Goal: Task Accomplishment & Management: Use online tool/utility

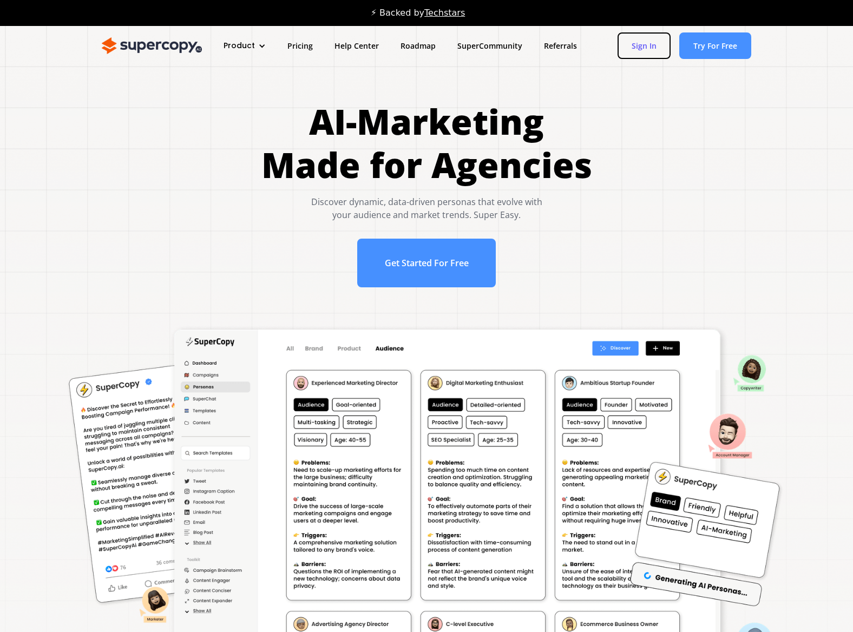
click at [651, 48] on link "Sign In" at bounding box center [644, 45] width 53 height 27
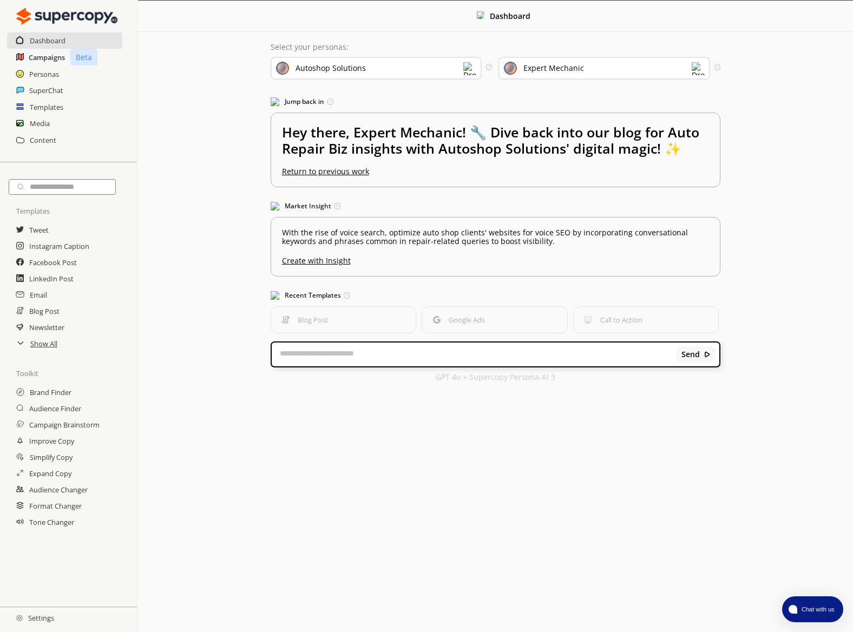
click at [48, 58] on h2 "Campaigns" at bounding box center [47, 57] width 36 height 16
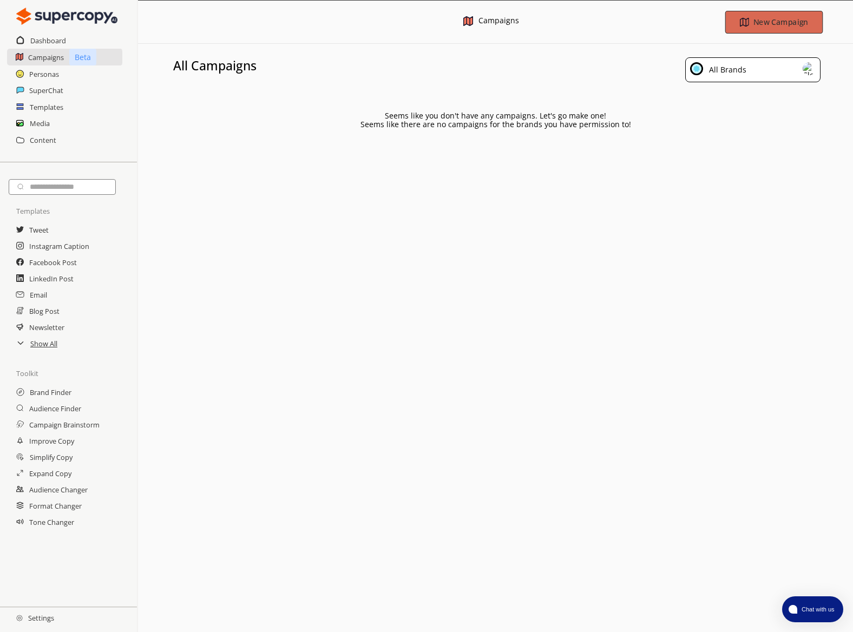
click at [759, 22] on b "New Campaign" at bounding box center [780, 22] width 55 height 10
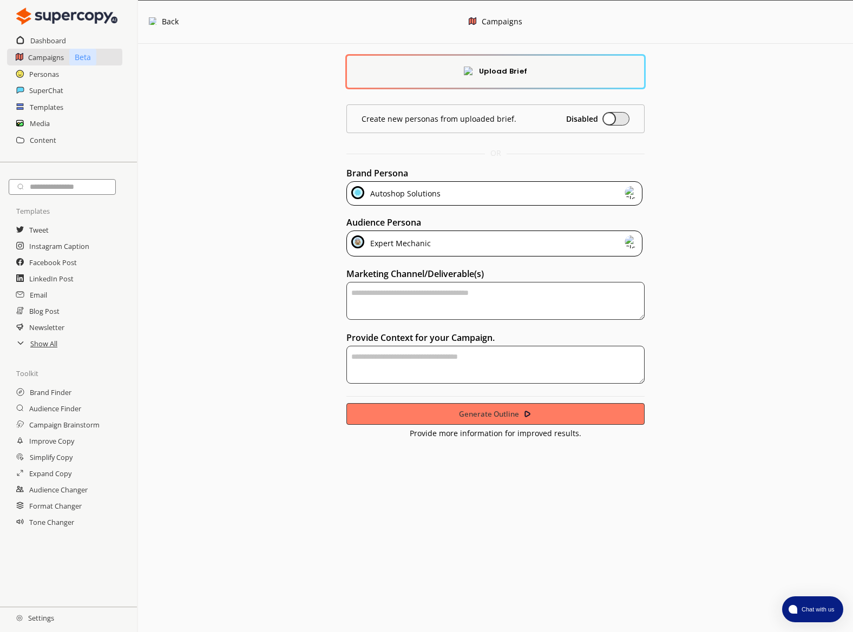
click at [455, 304] on textarea "textarea-textarea" at bounding box center [495, 301] width 299 height 38
type textarea "**********"
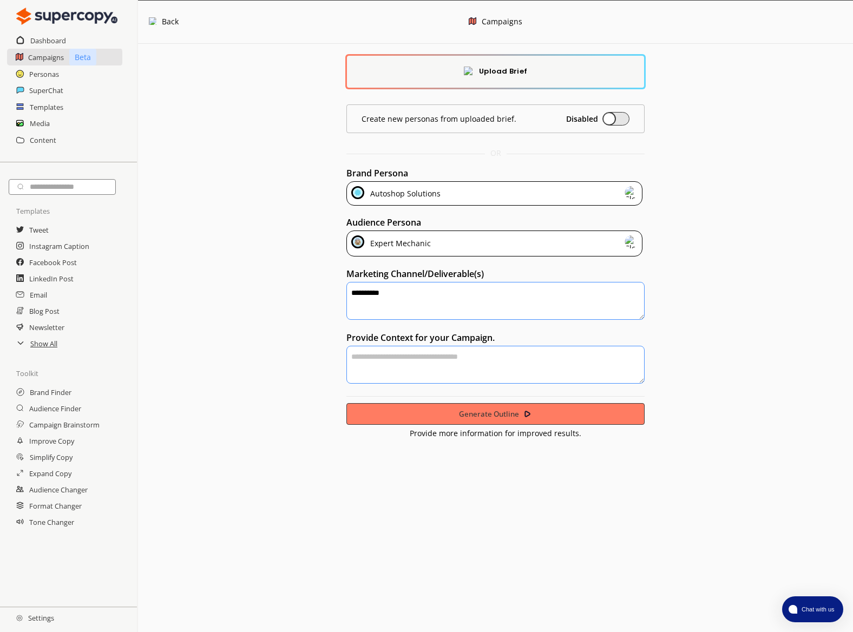
drag, startPoint x: 443, startPoint y: 366, endPoint x: 450, endPoint y: 363, distance: 8.0
click at [443, 366] on textarea "textarea-textarea" at bounding box center [495, 365] width 299 height 38
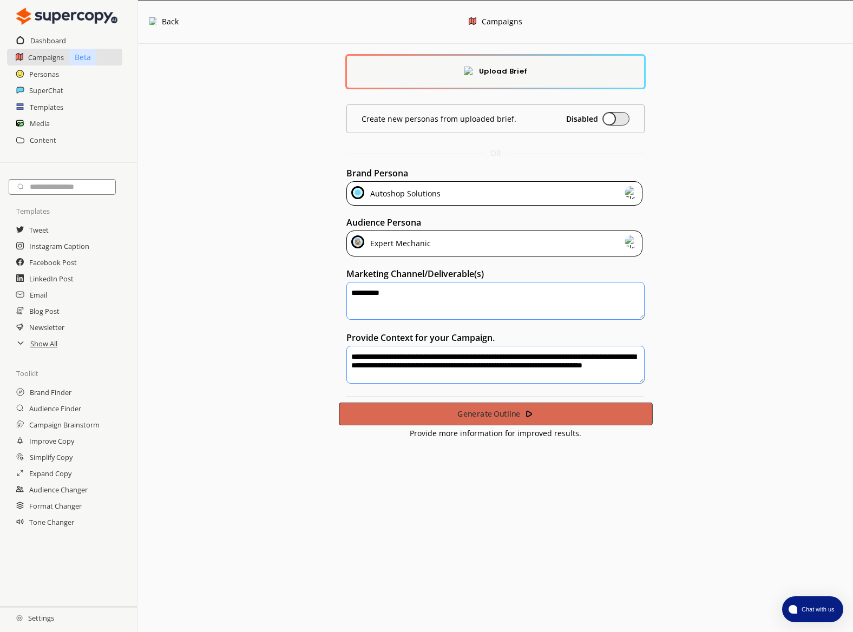
type textarea "**********"
click at [511, 411] on b "Generate Outline" at bounding box center [488, 414] width 63 height 10
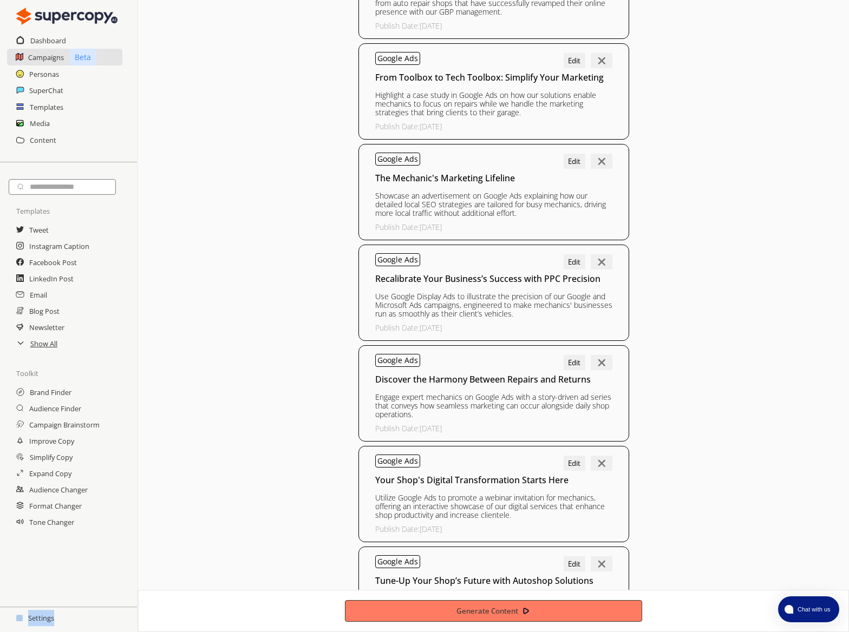
scroll to position [508, 0]
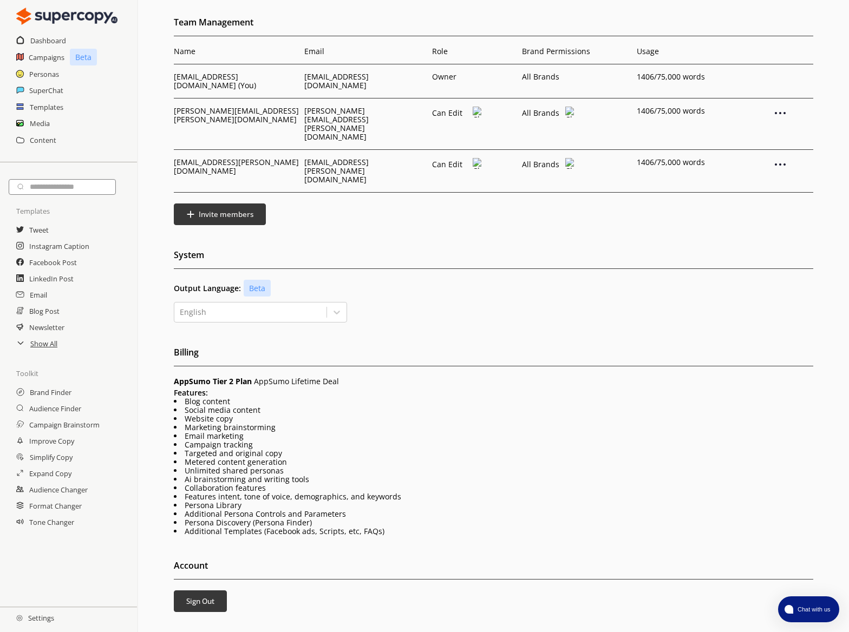
scroll to position [49, 0]
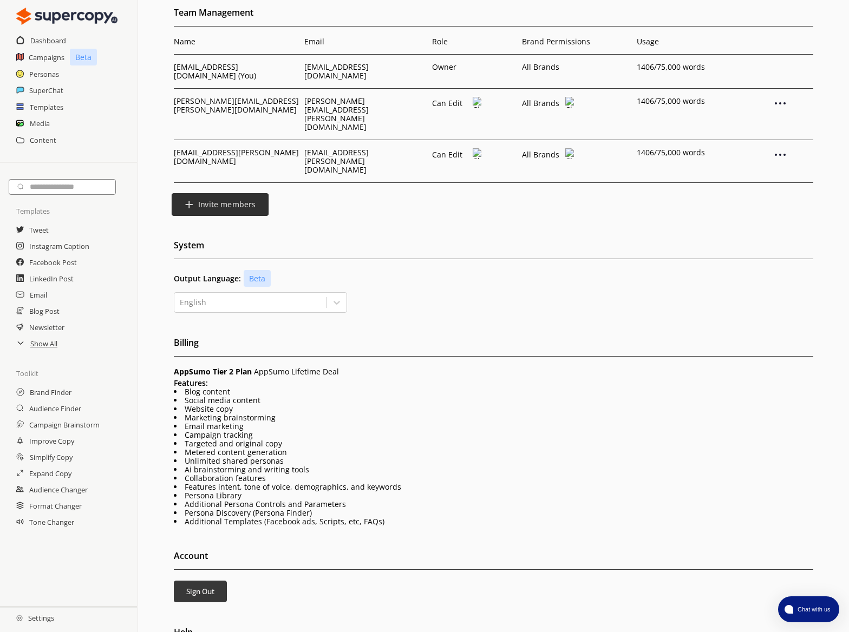
click at [208, 193] on button "Invite members" at bounding box center [219, 204] width 97 height 23
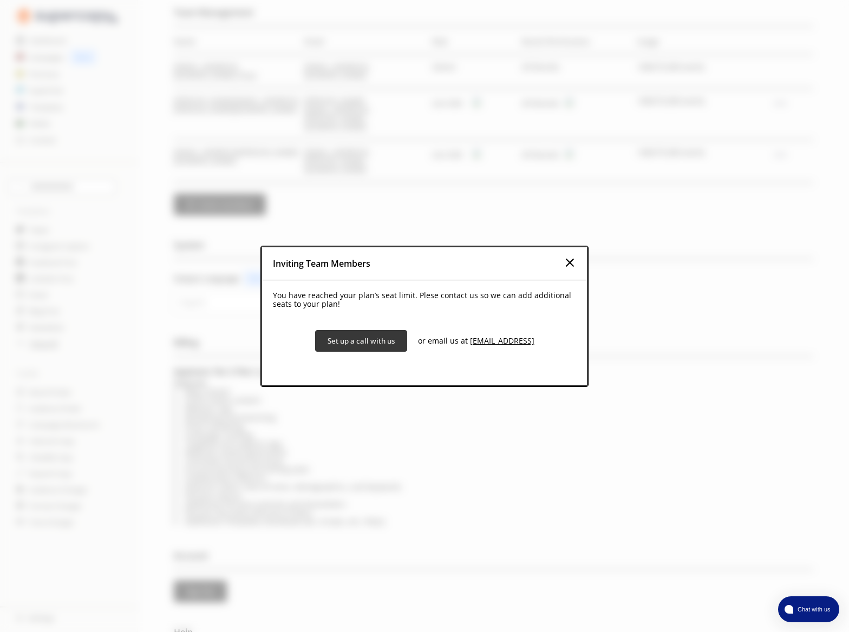
click at [567, 265] on img at bounding box center [569, 262] width 13 height 13
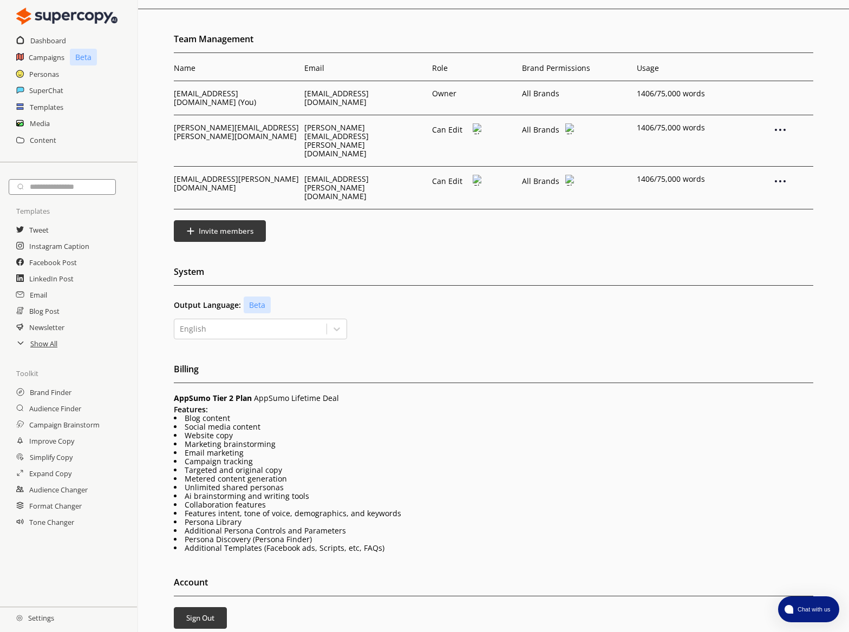
scroll to position [22, 0]
